Goal: Information Seeking & Learning: Understand process/instructions

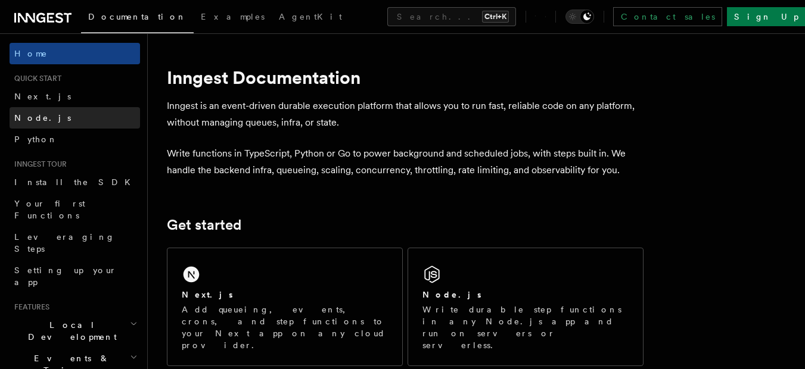
click at [107, 124] on link "Node.js" at bounding box center [75, 117] width 130 height 21
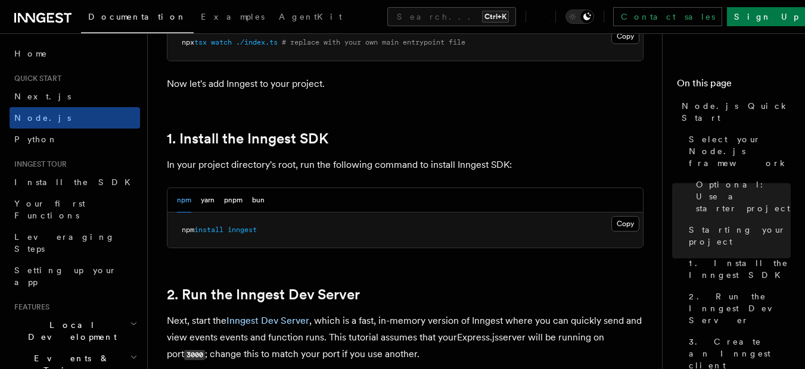
scroll to position [694, 0]
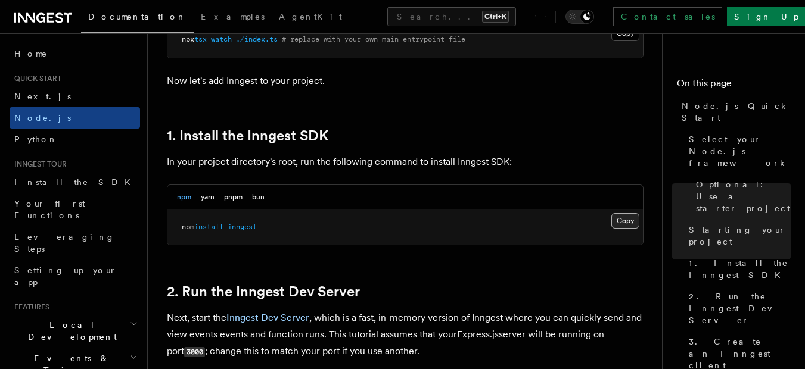
click at [636, 219] on button "Copy Copied" at bounding box center [625, 220] width 28 height 15
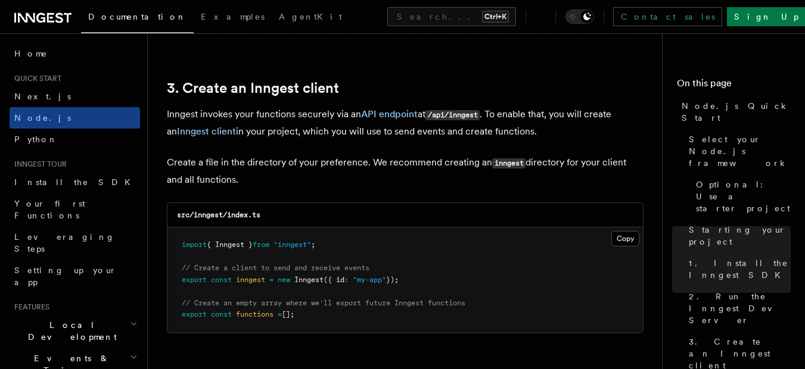
scroll to position [1487, 0]
drag, startPoint x: 338, startPoint y: 247, endPoint x: 203, endPoint y: 229, distance: 136.4
click at [203, 229] on pre "import { Inngest } from "inngest" ; // Create a client to send and receive even…" at bounding box center [404, 278] width 475 height 105
copy span "import { Inngest } from "inngest" ;"
click at [203, 229] on pre "import { Inngest } from "inngest" ; // Create a client to send and receive even…" at bounding box center [404, 278] width 475 height 105
